Goal: Navigation & Orientation: Understand site structure

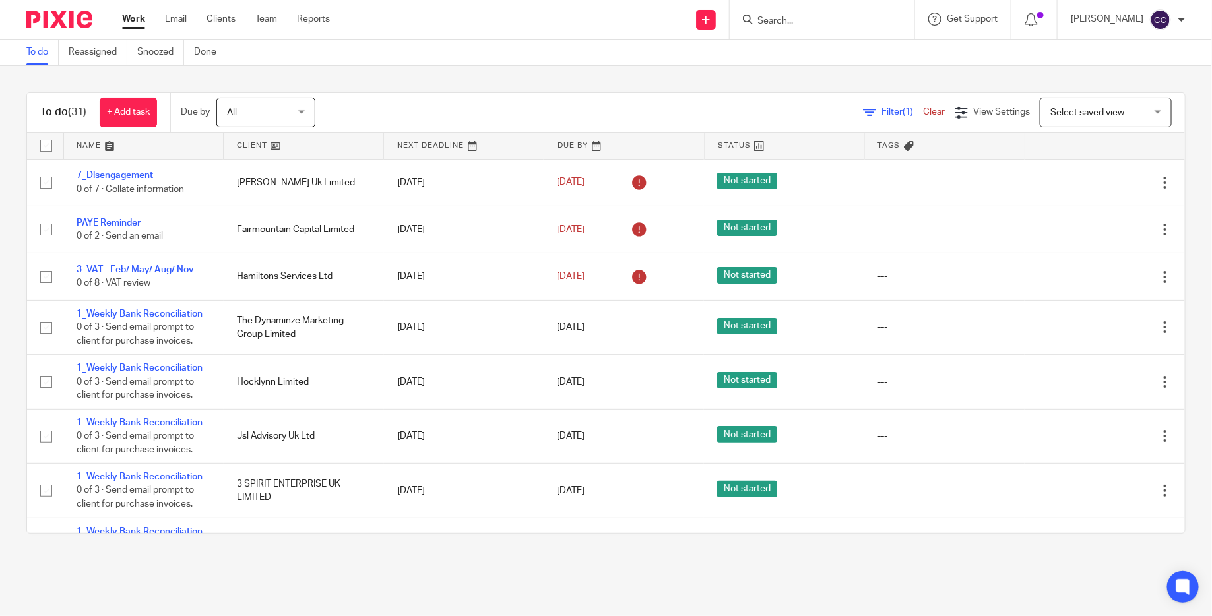
click at [247, 77] on div "To do (31) + Add task Due by All All Today Tomorrow This week Next week This mo…" at bounding box center [606, 313] width 1212 height 494
click at [414, 108] on div "Filter (1) Clear View Settings View Settings (1) Filters Clear Save Manage save…" at bounding box center [761, 113] width 846 height 30
click at [497, 49] on div "To do Reassigned Snoozed Done" at bounding box center [606, 53] width 1212 height 26
